Goal: Task Accomplishment & Management: Manage account settings

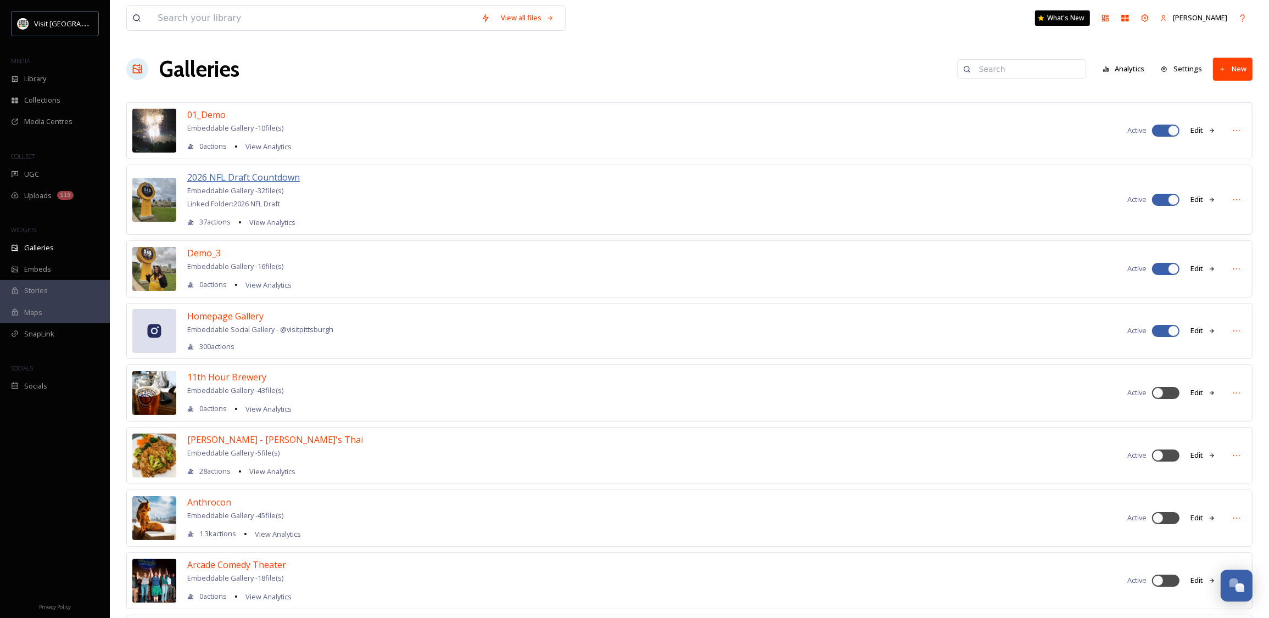
click at [192, 179] on span "2026 NFL Draft Countdown" at bounding box center [243, 177] width 113 height 12
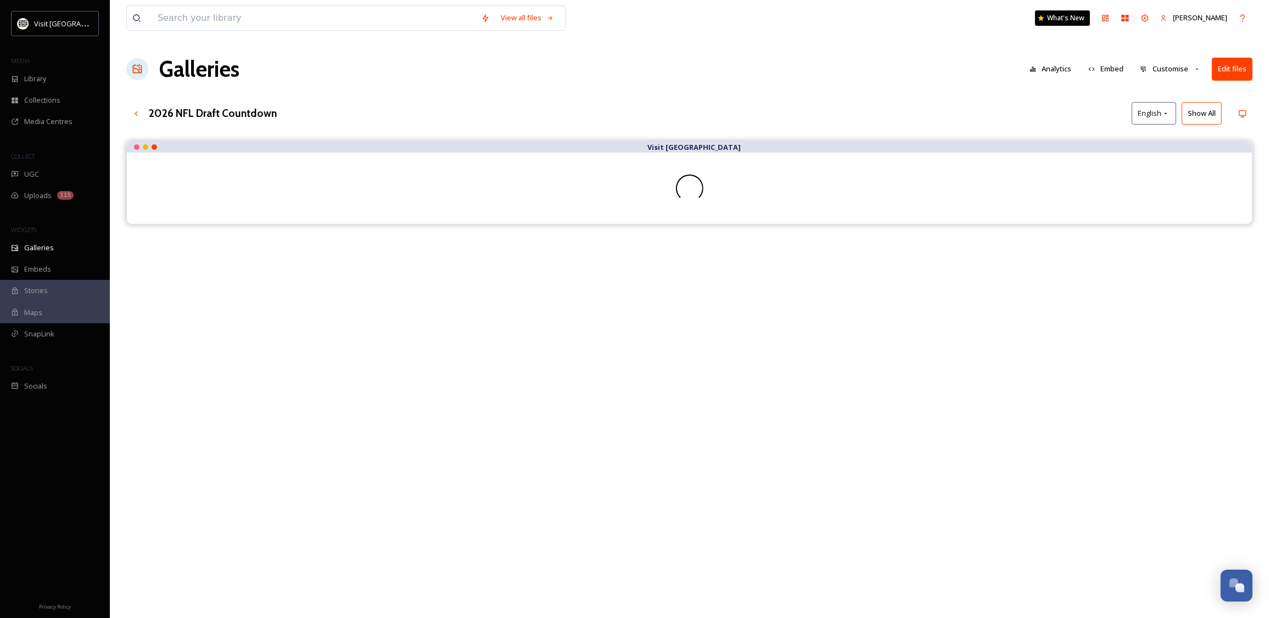
click at [1162, 71] on button "Customise" at bounding box center [1171, 68] width 72 height 21
click at [1159, 90] on span "Layout" at bounding box center [1151, 94] width 21 height 10
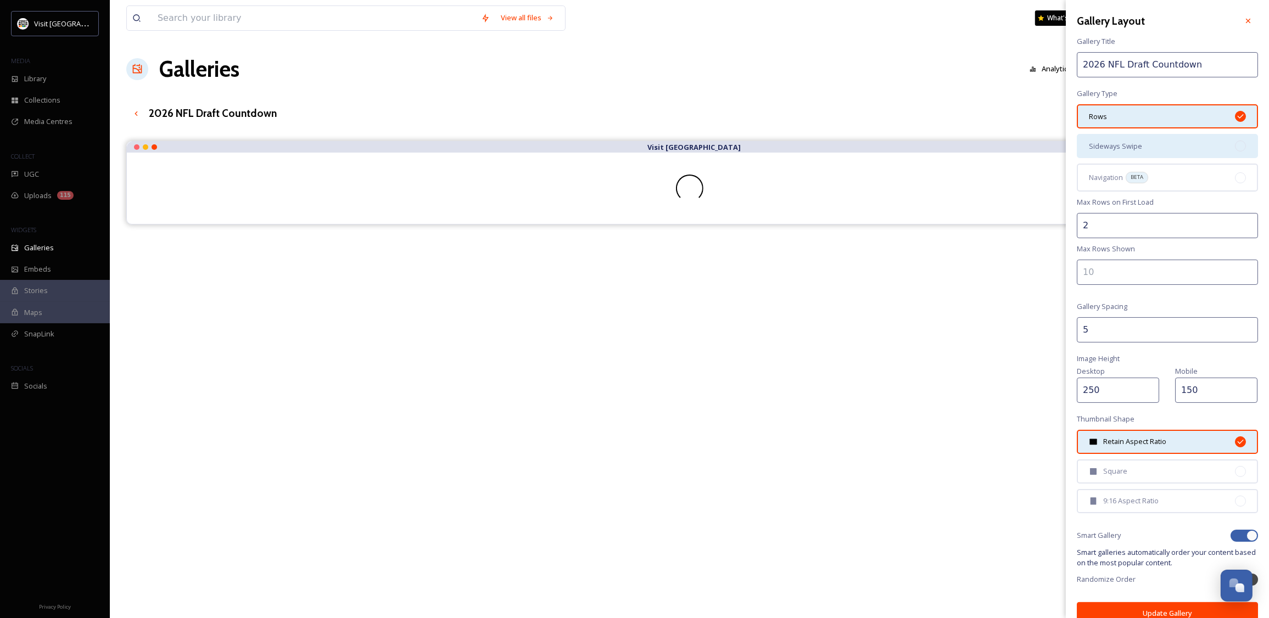
click at [1191, 153] on div "Sideways Swipe" at bounding box center [1167, 146] width 181 height 24
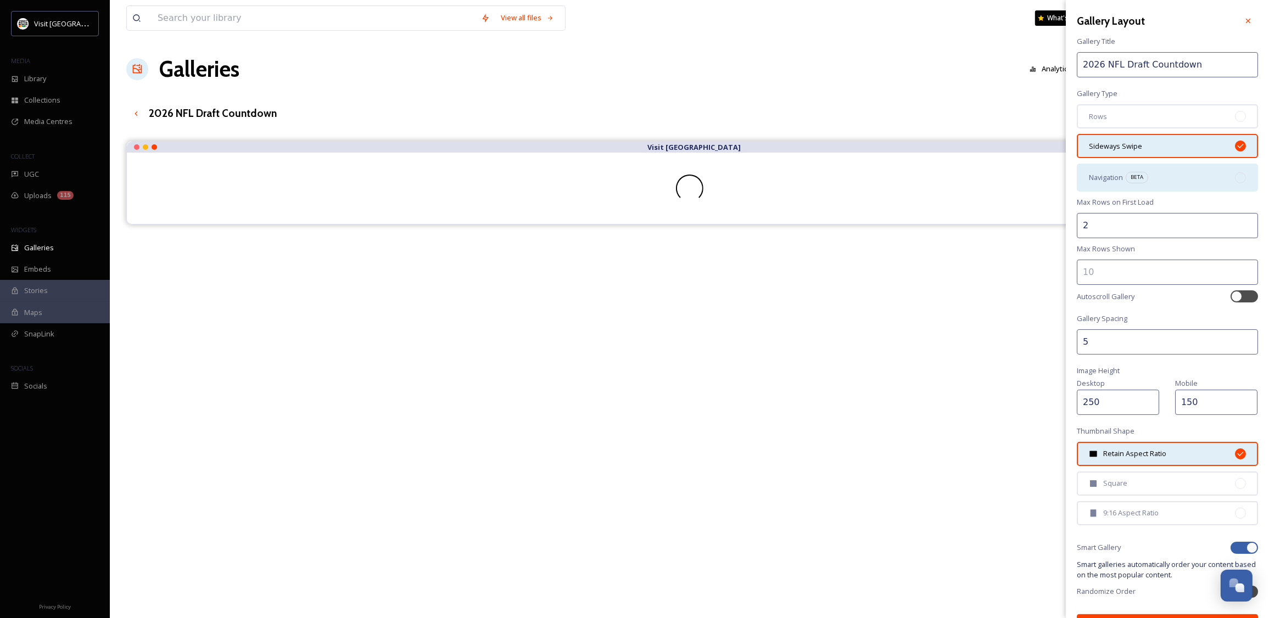
click at [1190, 174] on div "Navigation BETA" at bounding box center [1167, 177] width 181 height 27
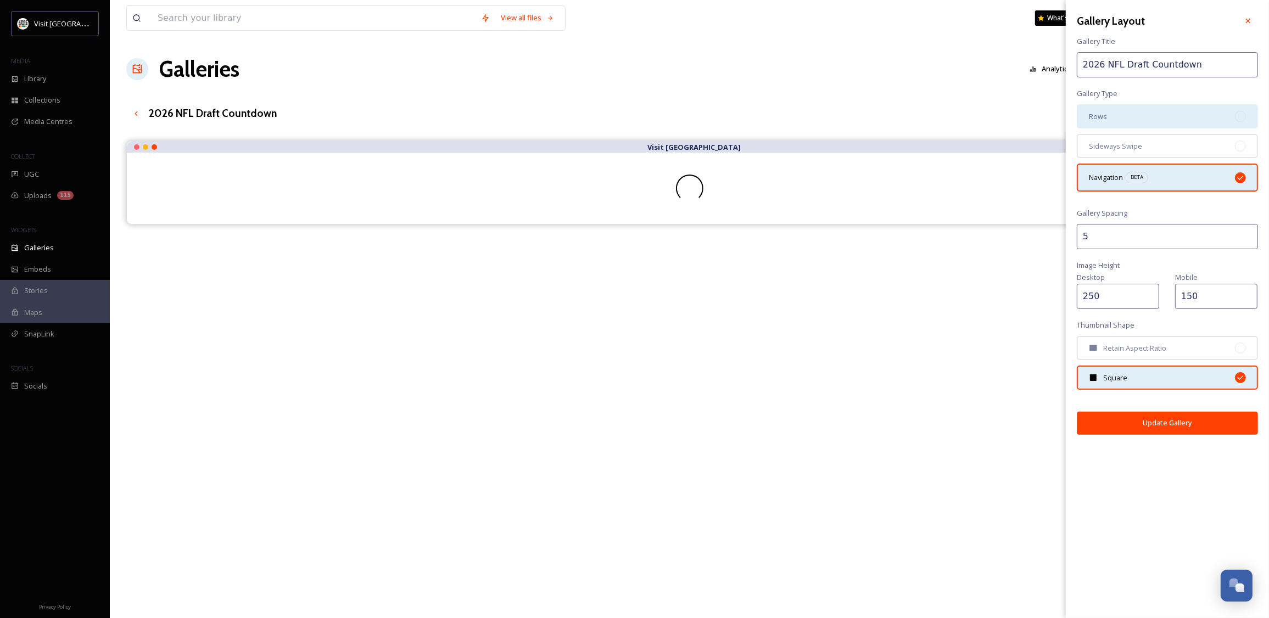
click at [1182, 118] on div "Rows" at bounding box center [1167, 116] width 181 height 24
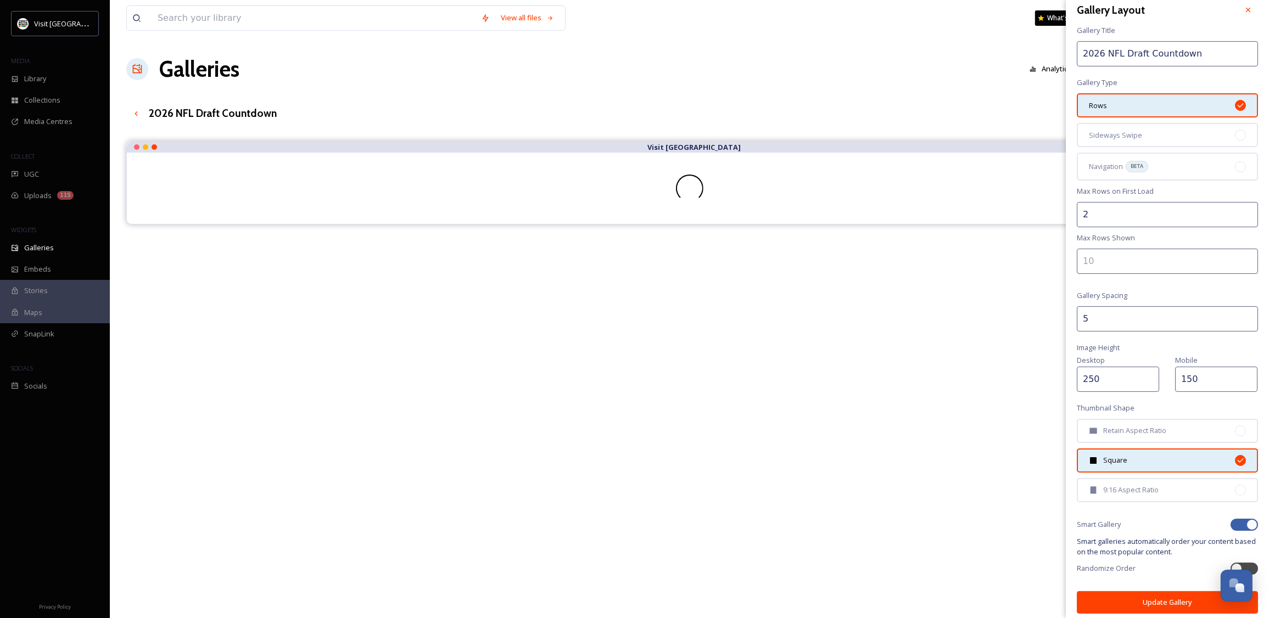
scroll to position [14, 0]
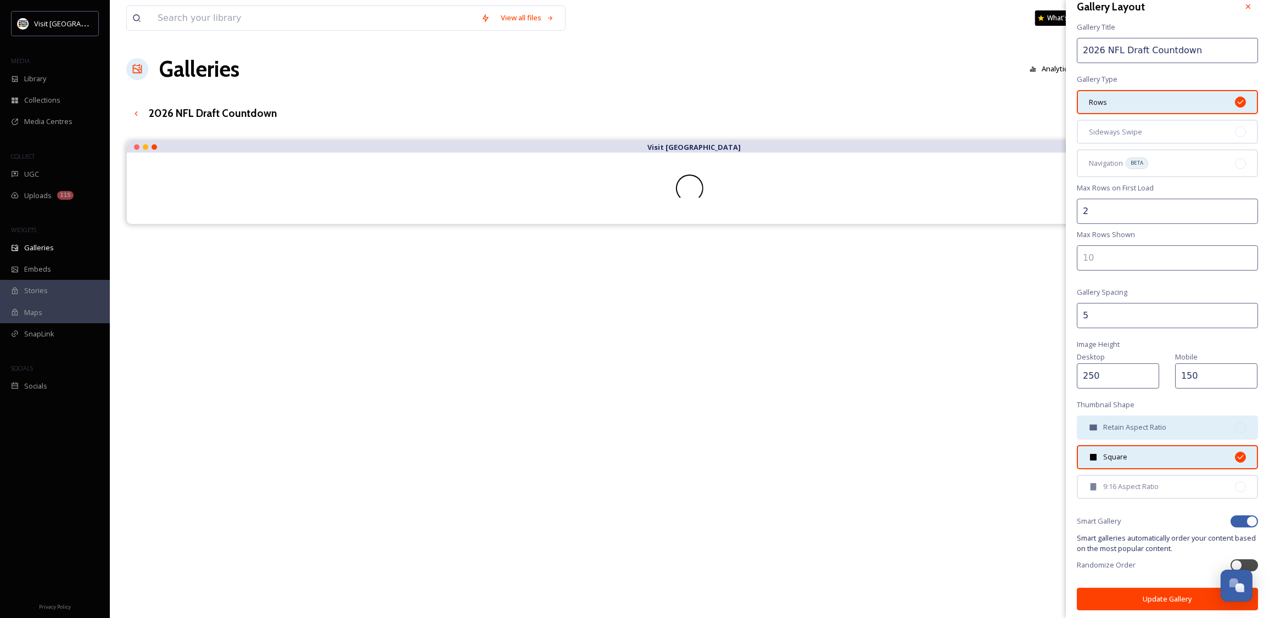
click at [1124, 422] on span "Retain Aspect Ratio" at bounding box center [1134, 427] width 63 height 10
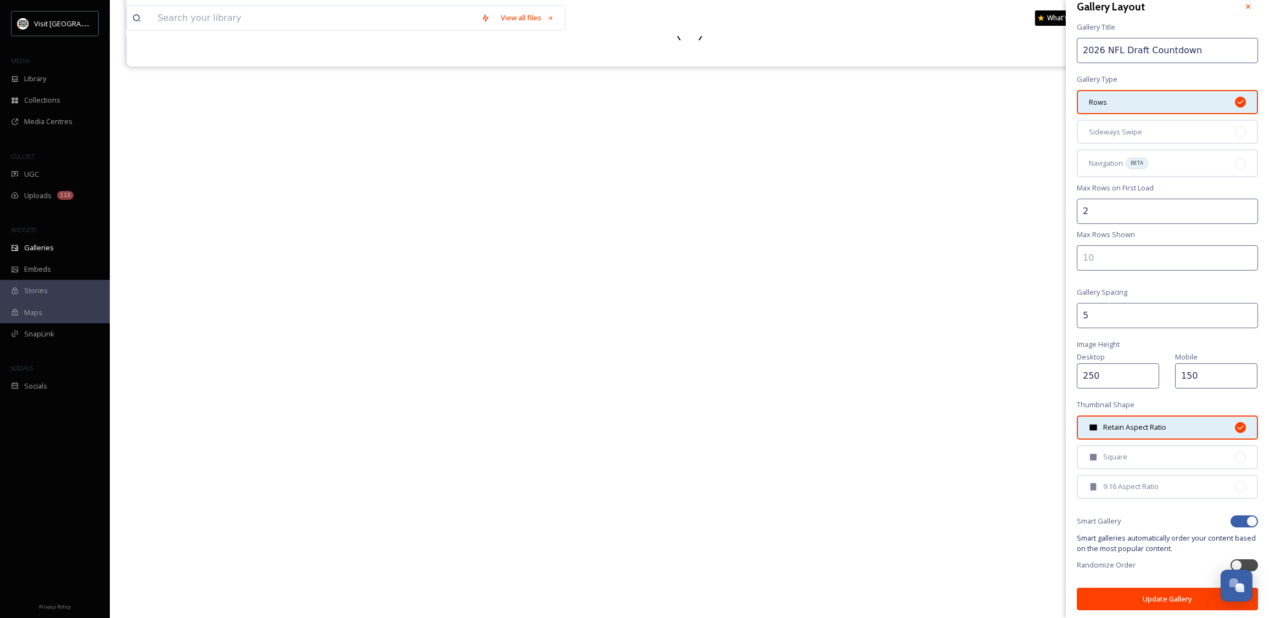
click at [1157, 593] on button "Update Gallery" at bounding box center [1167, 599] width 181 height 23
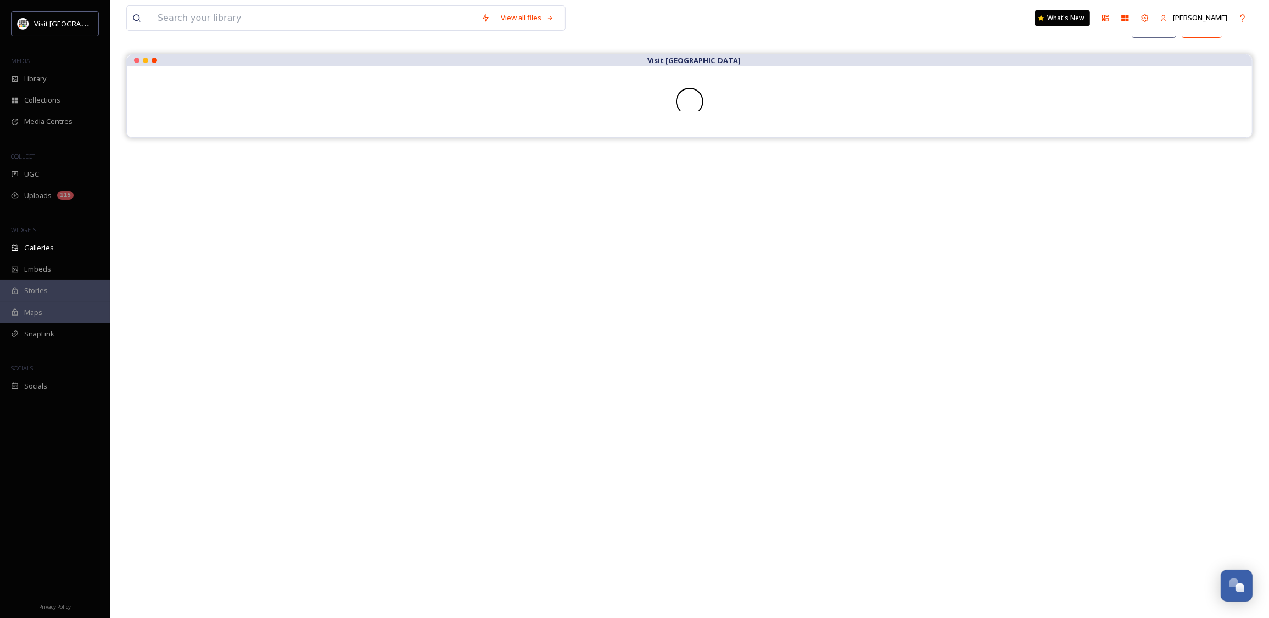
scroll to position [0, 0]
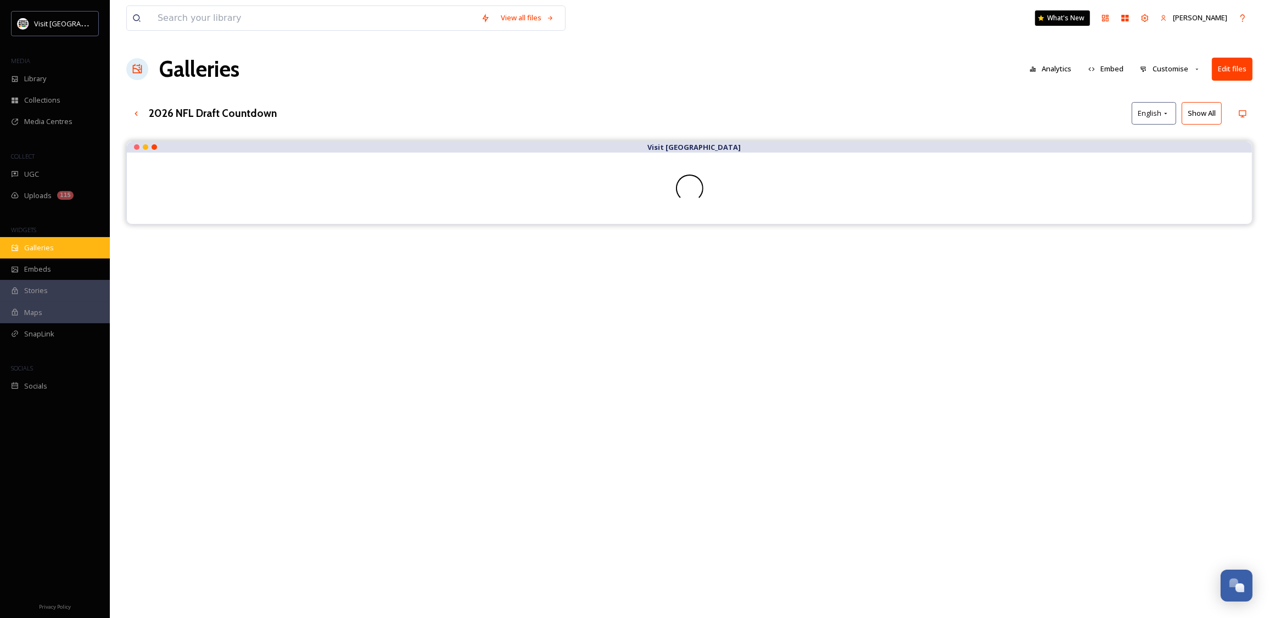
click at [48, 246] on span "Galleries" at bounding box center [39, 248] width 30 height 10
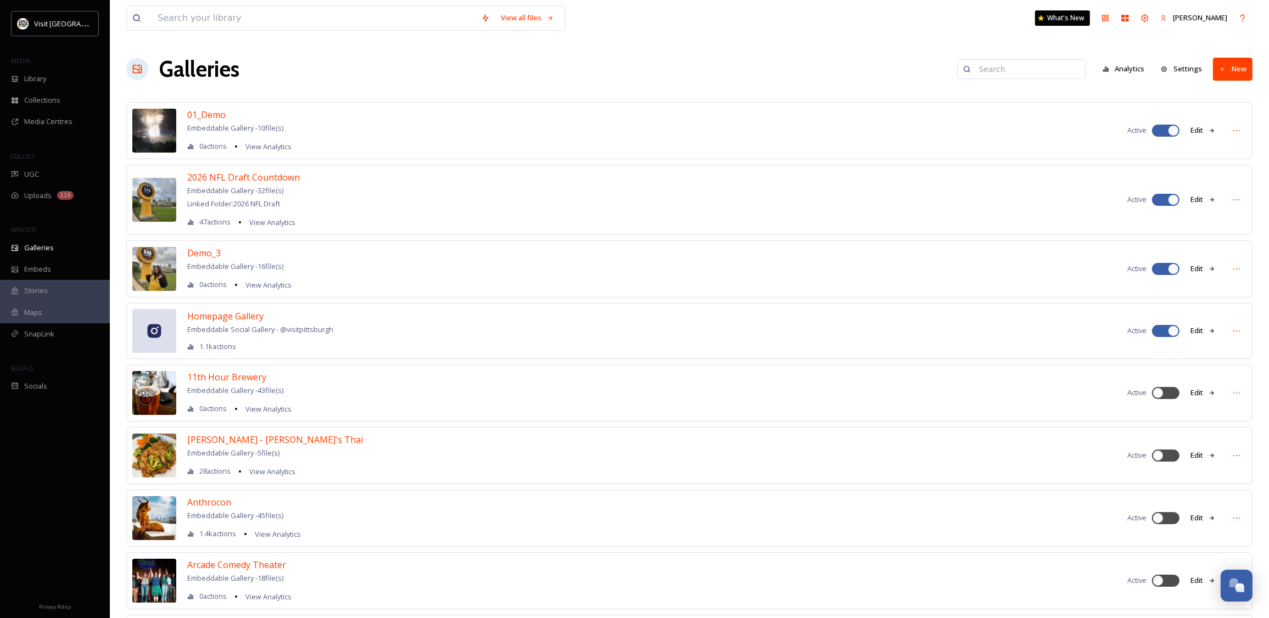
click at [275, 193] on span "Embeddable Gallery - 32 file(s)" at bounding box center [235, 191] width 96 height 10
click at [281, 179] on span "2026 NFL Draft Countdown" at bounding box center [243, 177] width 113 height 12
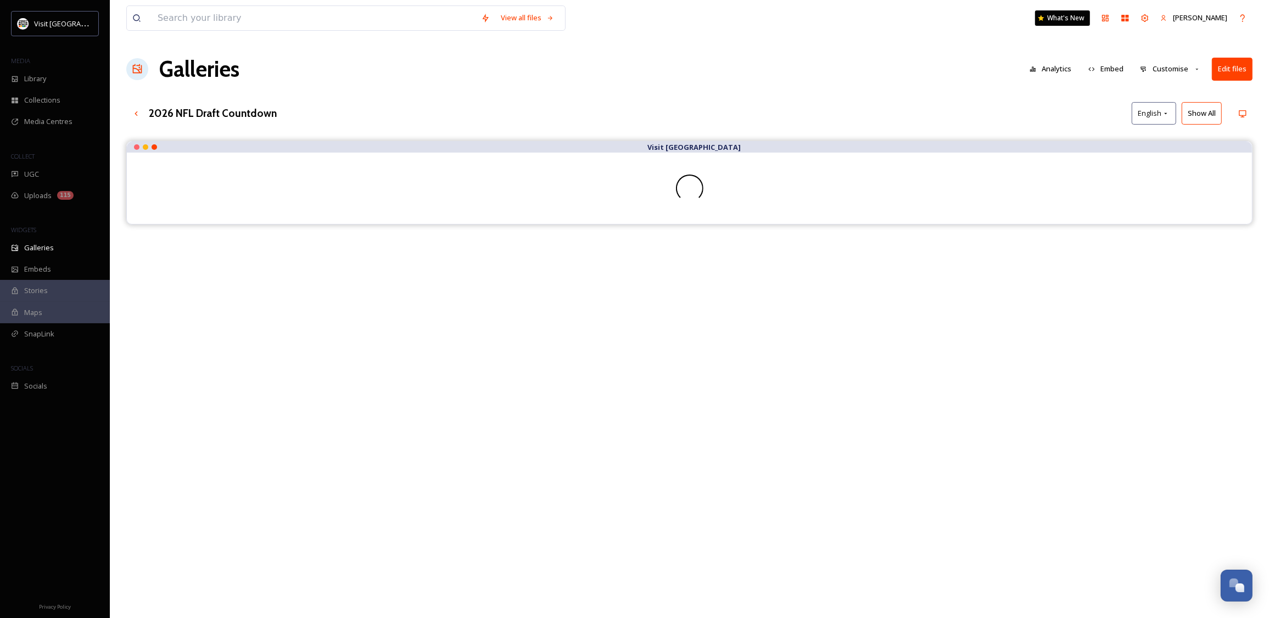
click at [178, 228] on div "Visit [GEOGRAPHIC_DATA]" at bounding box center [689, 450] width 1126 height 618
